Goal: Task Accomplishment & Management: Use online tool/utility

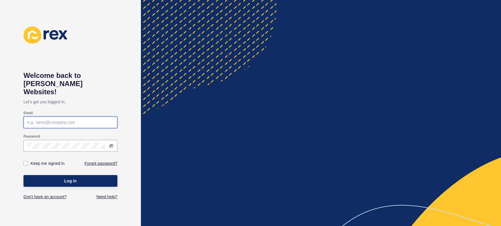
click at [56, 120] on input "Email" at bounding box center [70, 123] width 86 height 6
click at [82, 117] on div at bounding box center [70, 123] width 94 height 12
type input "josh.smith@spartners.com.au"
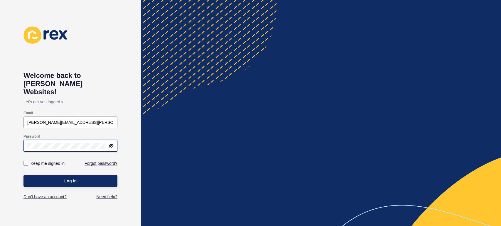
click at [23, 175] on button "Log in" at bounding box center [70, 181] width 94 height 12
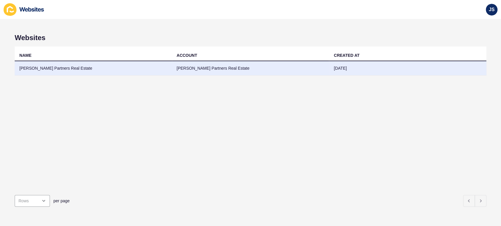
click at [183, 68] on td "[PERSON_NAME] Partners Real Estate" at bounding box center [250, 68] width 157 height 14
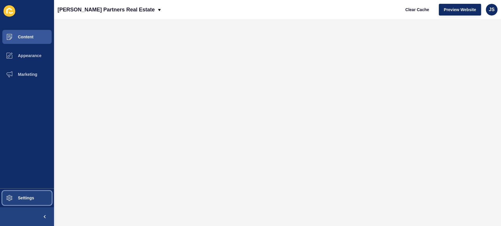
click at [15, 200] on span "Settings" at bounding box center [16, 198] width 35 height 5
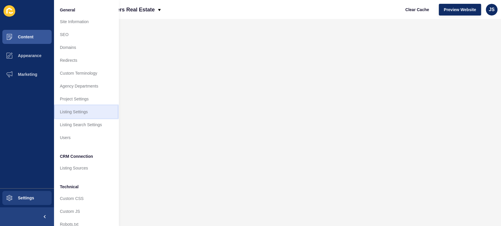
click at [82, 114] on link "Listing Settings" at bounding box center [86, 112] width 65 height 13
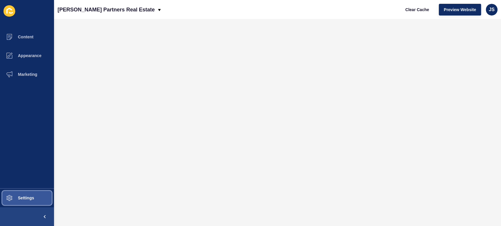
click at [24, 197] on span "Settings" at bounding box center [16, 198] width 35 height 5
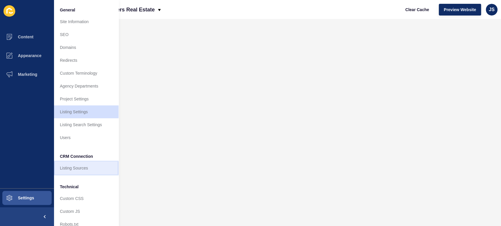
click at [92, 166] on link "Listing Sources" at bounding box center [86, 168] width 65 height 13
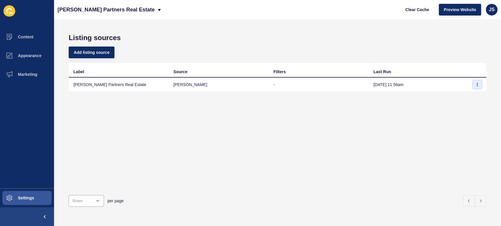
click at [475, 84] on icon "button" at bounding box center [477, 85] width 4 height 4
click at [458, 97] on link "Sync now" at bounding box center [455, 96] width 41 height 13
click at [28, 195] on button "Settings" at bounding box center [27, 198] width 54 height 19
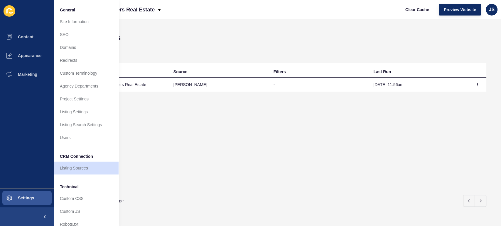
click at [28, 173] on ul "Content Appearance Marketing" at bounding box center [27, 108] width 54 height 161
click at [170, 154] on div "Label Source Filters Last Run Smith Partners Real Estate rex - Oct 15, 11:56am" at bounding box center [277, 127] width 417 height 128
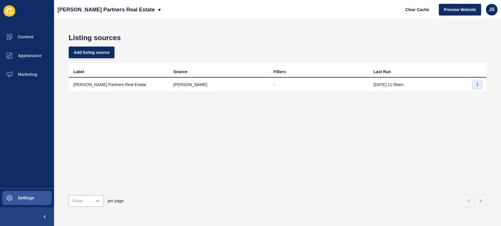
click at [475, 86] on icon "button" at bounding box center [477, 85] width 4 height 4
click at [473, 82] on button "button" at bounding box center [477, 85] width 9 height 8
click at [462, 96] on link "Sync now" at bounding box center [455, 96] width 41 height 13
click at [114, 85] on td "[PERSON_NAME] Partners Real Estate" at bounding box center [119, 85] width 100 height 14
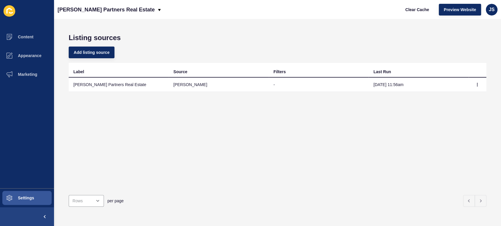
click at [117, 85] on td "[PERSON_NAME] Partners Real Estate" at bounding box center [119, 85] width 100 height 14
click at [122, 97] on div "Label Source Filters Last Run [PERSON_NAME] Partners Real Estate [PERSON_NAME] …" at bounding box center [277, 127] width 417 height 128
click at [475, 84] on icon "button" at bounding box center [477, 85] width 4 height 4
click at [390, 124] on div "Label Source Filters Last Run [PERSON_NAME] Partners Real Estate [PERSON_NAME] …" at bounding box center [277, 127] width 417 height 128
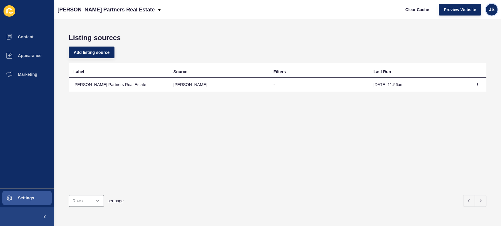
click at [491, 7] on span "JS" at bounding box center [491, 10] width 6 height 6
click at [475, 50] on link "Logout" at bounding box center [477, 49] width 43 height 13
